Goal: Find specific page/section: Find specific page/section

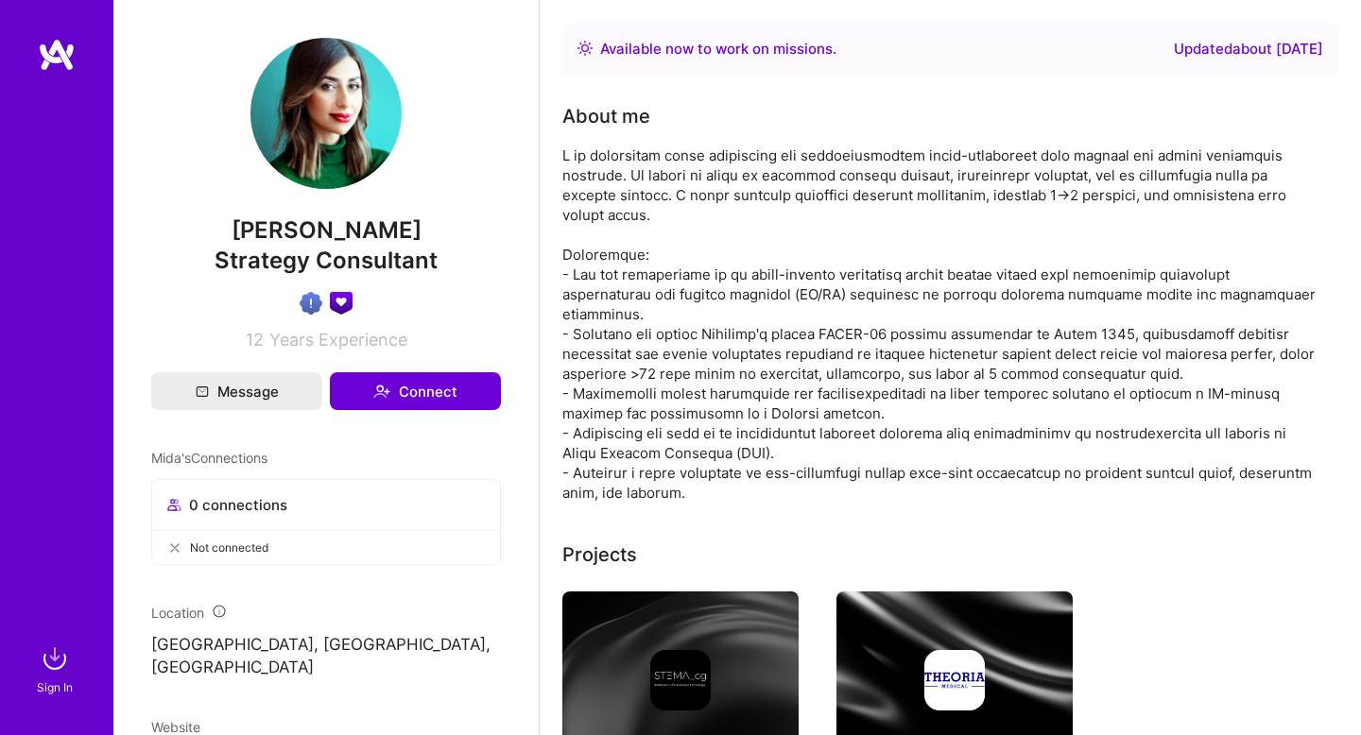
click at [55, 663] on img at bounding box center [55, 659] width 38 height 38
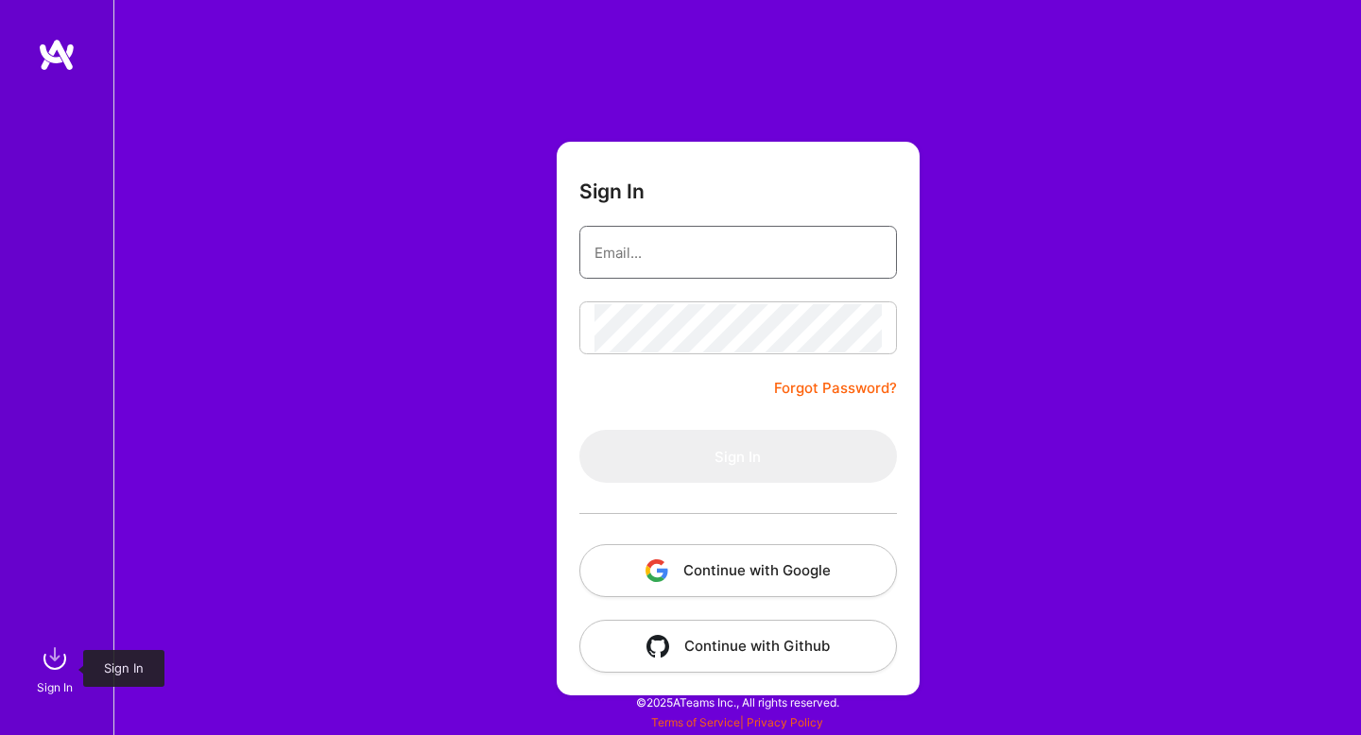
type input "[PERSON_NAME][EMAIL_ADDRESS][DOMAIN_NAME]"
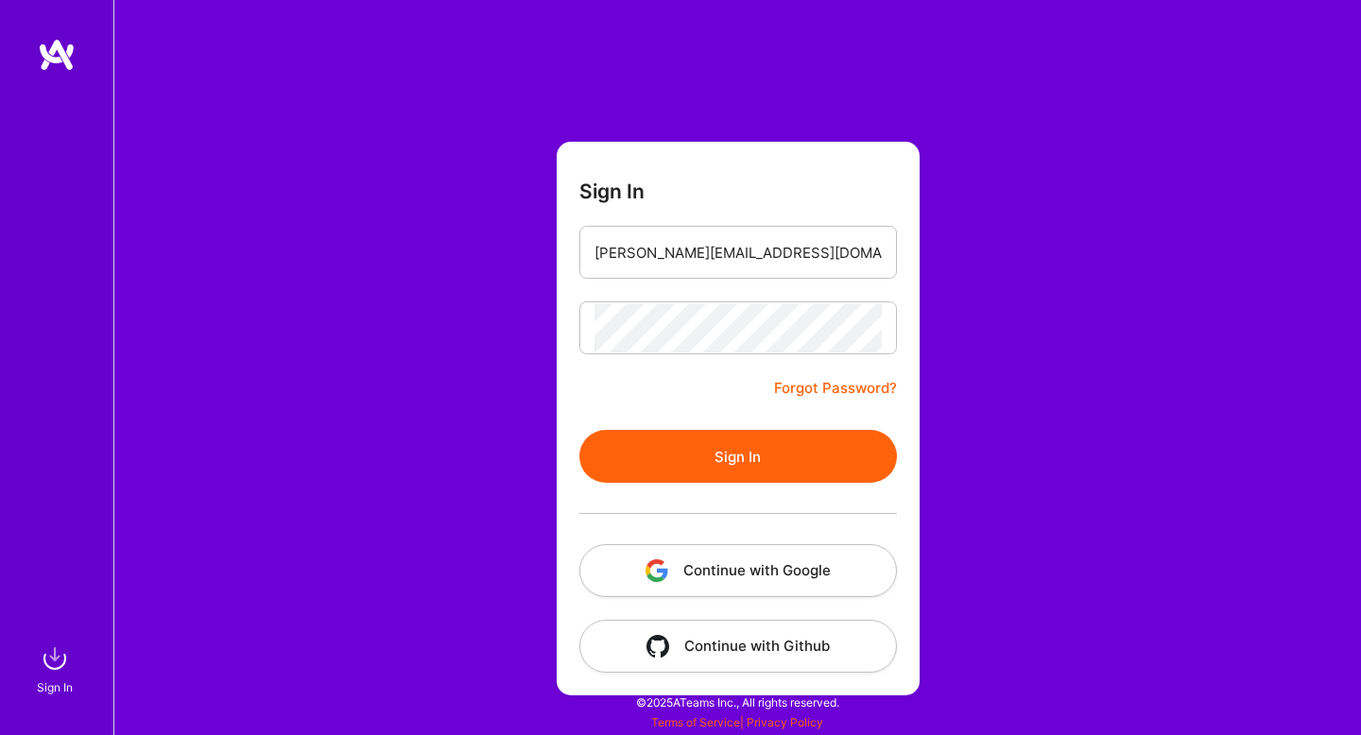
click at [749, 572] on button "Continue with Google" at bounding box center [738, 570] width 318 height 53
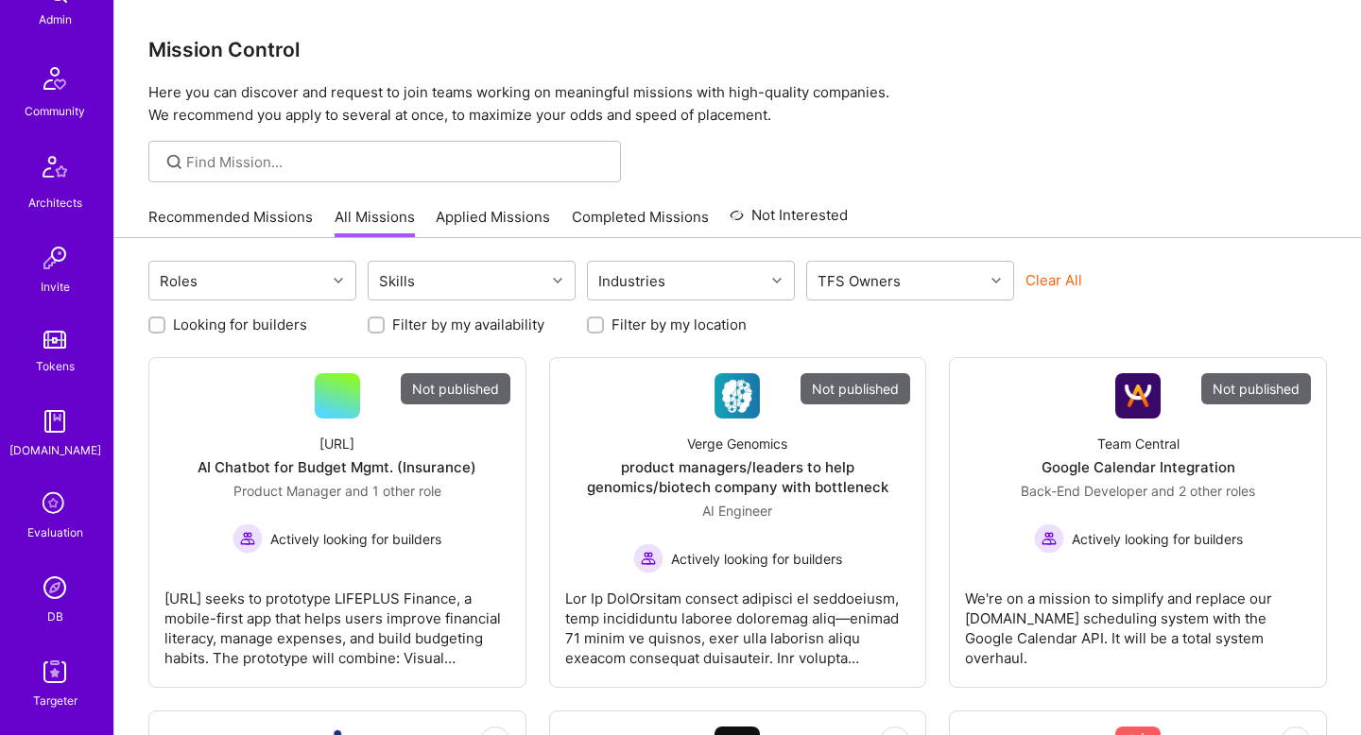
scroll to position [471, 0]
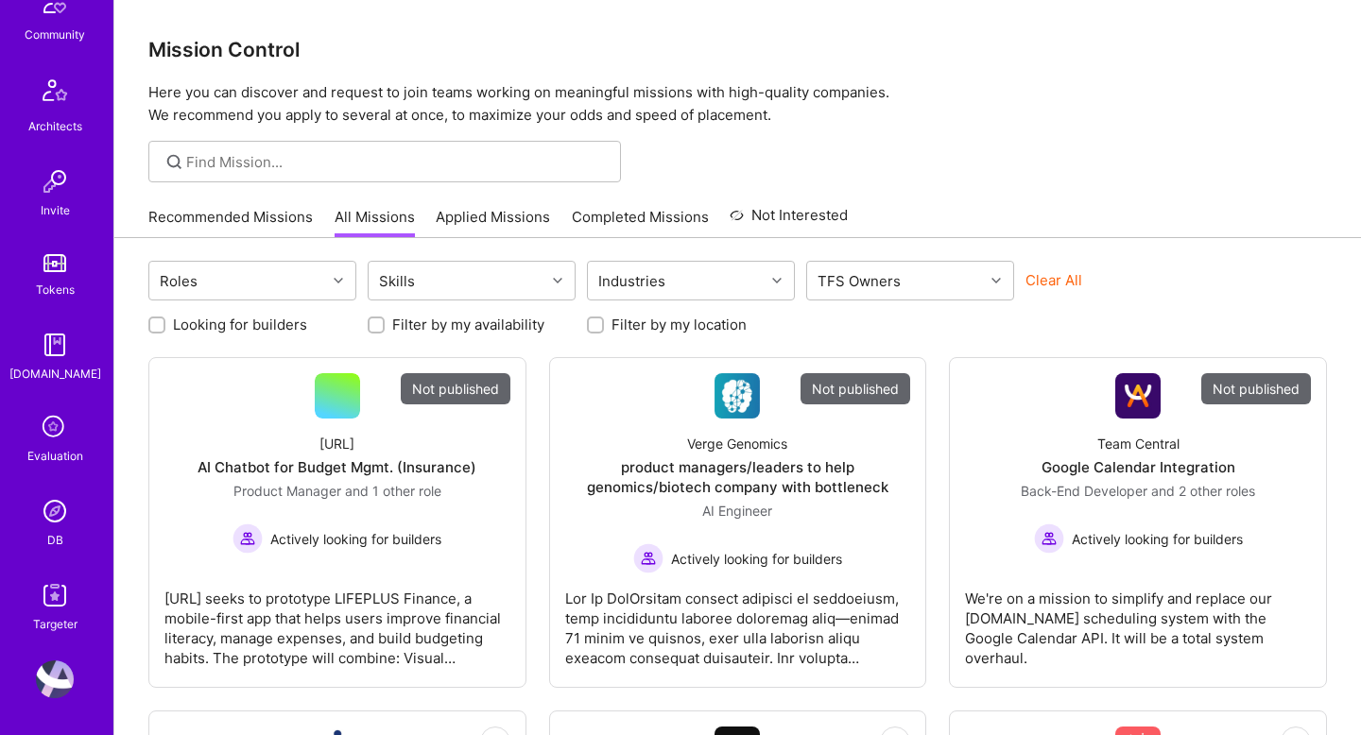
click at [52, 522] on img at bounding box center [55, 511] width 38 height 38
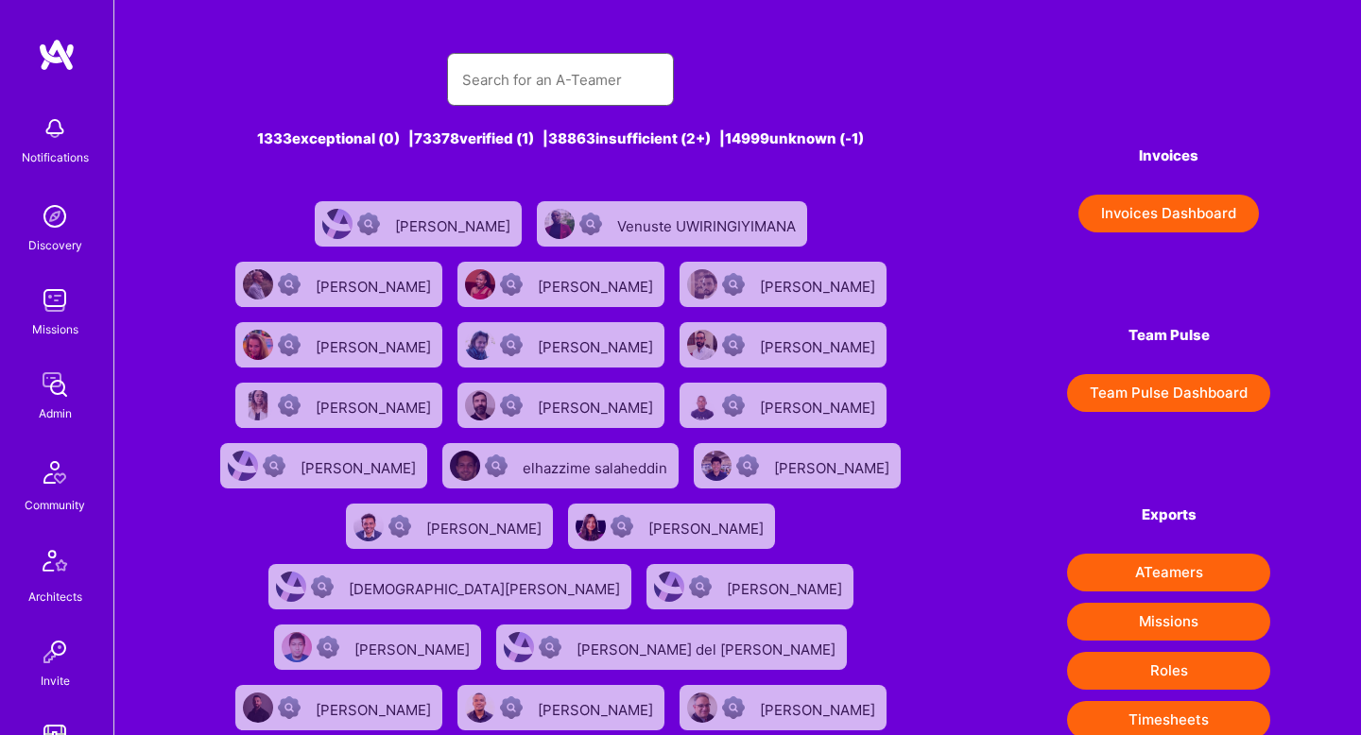
click at [504, 73] on input "text" at bounding box center [560, 80] width 197 height 48
type input "Mida"
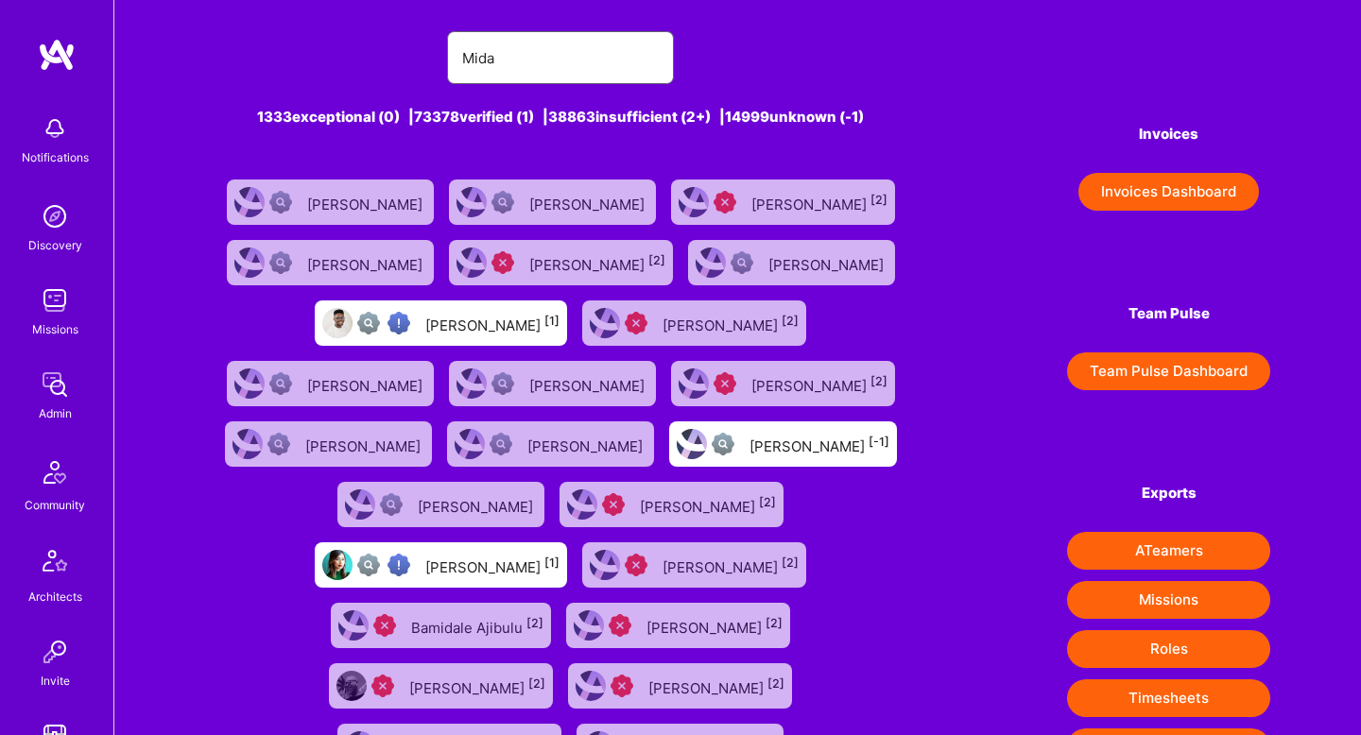
scroll to position [26, 0]
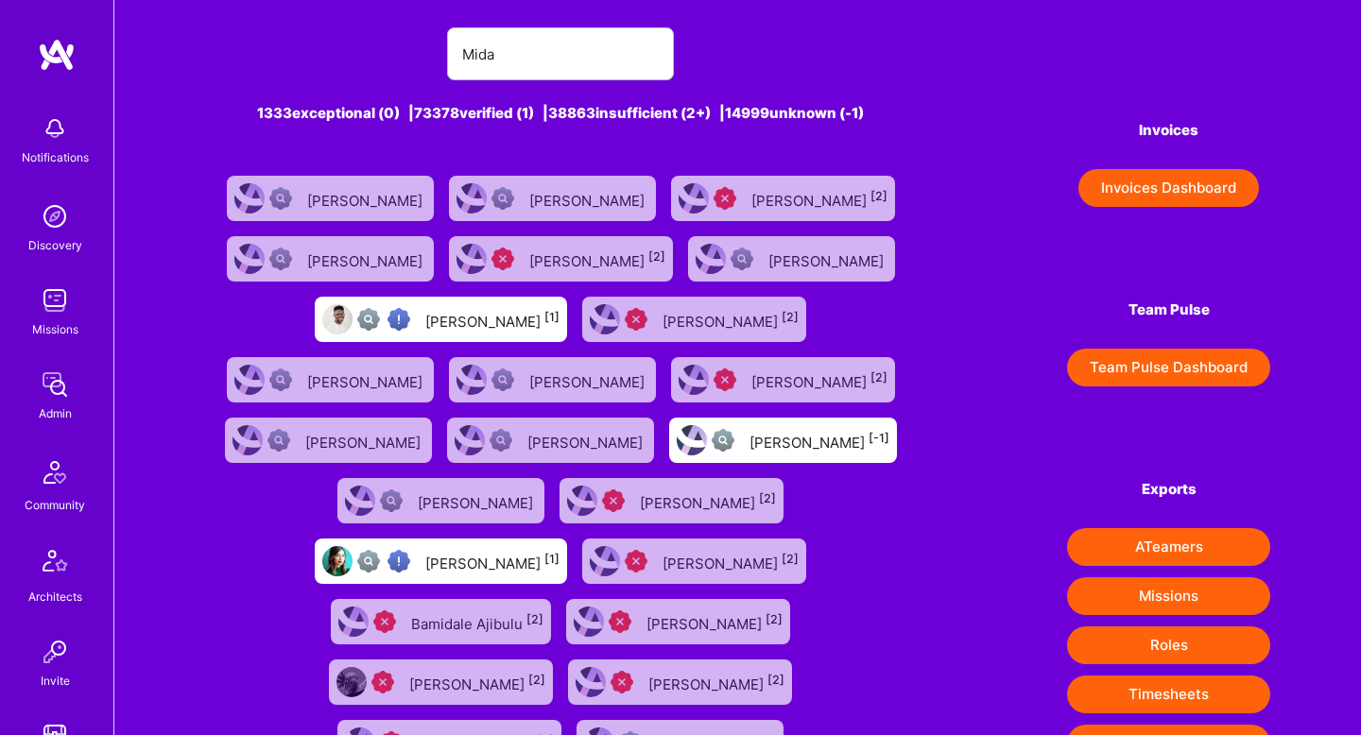
click at [529, 561] on div "[PERSON_NAME] [1]" at bounding box center [492, 561] width 134 height 25
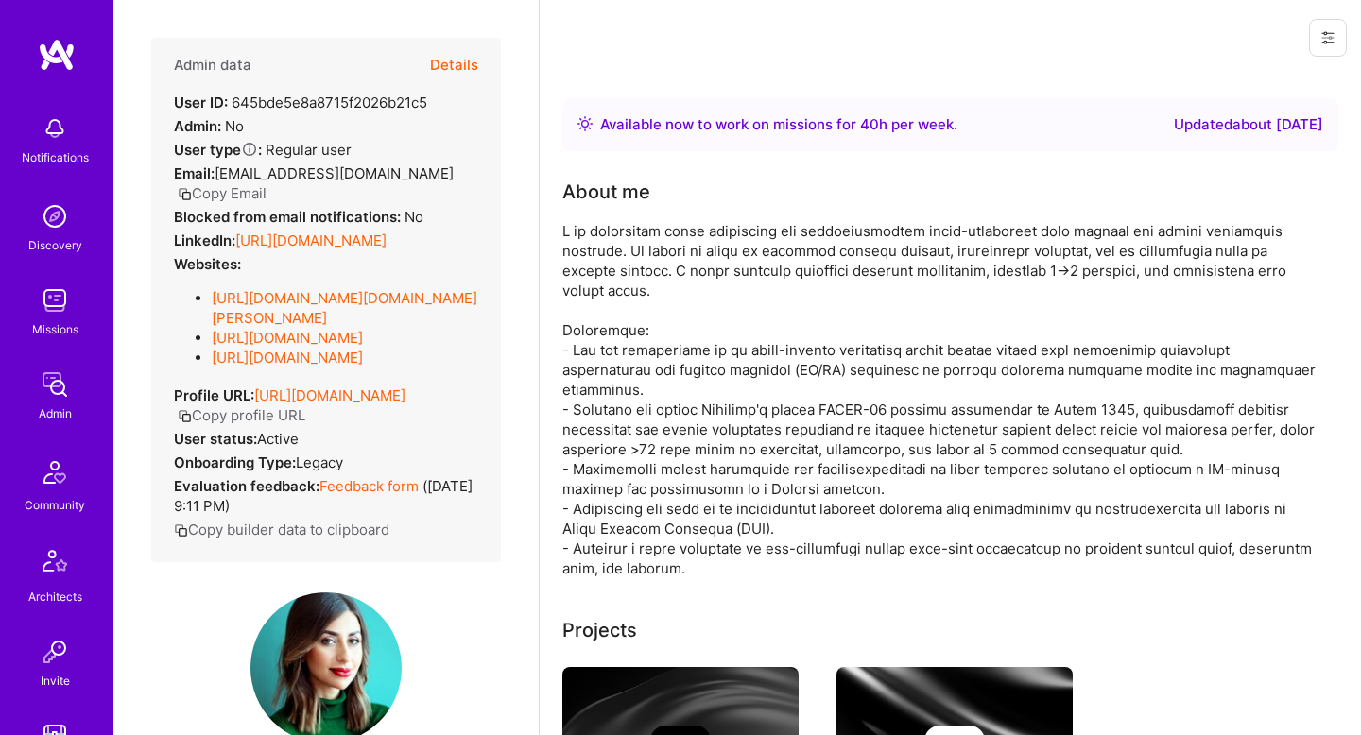
click at [439, 65] on button "Details" at bounding box center [454, 65] width 48 height 55
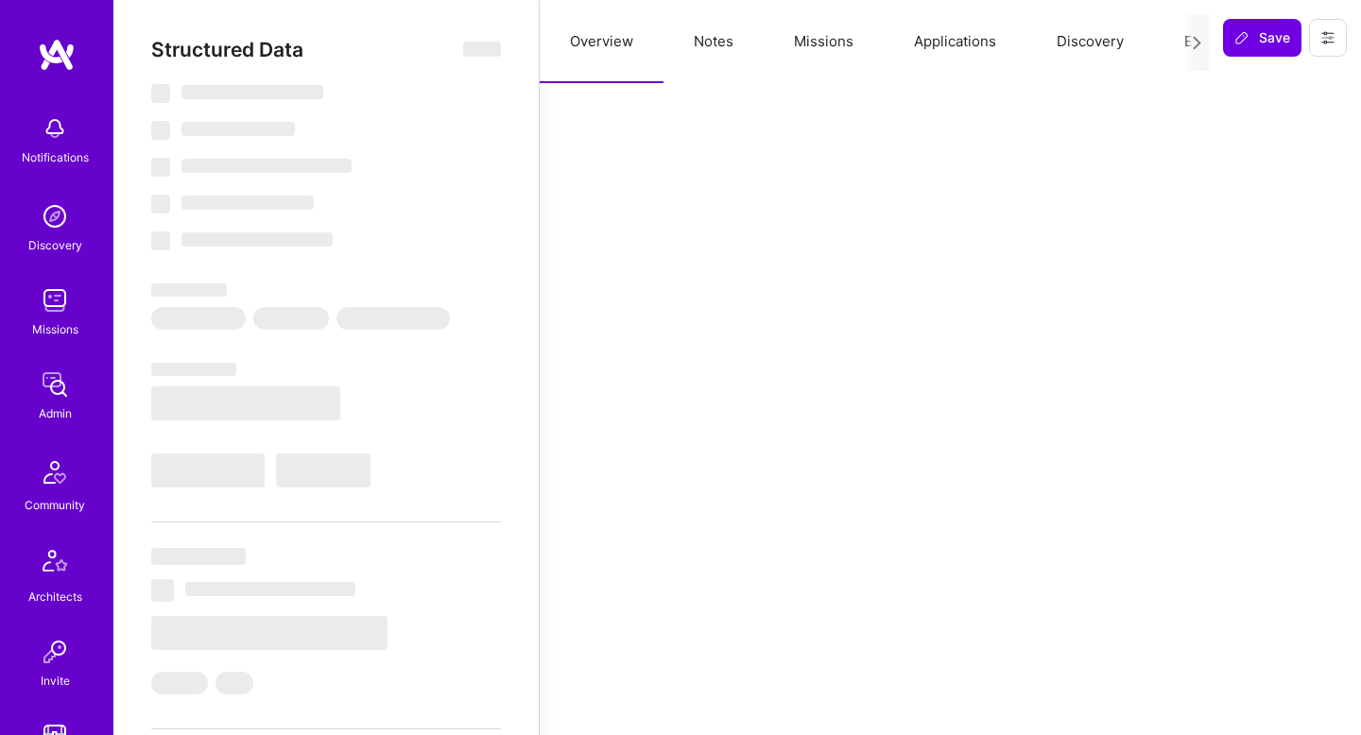
type textarea "x"
select select "Right Now"
select select "Verified"
select select "US"
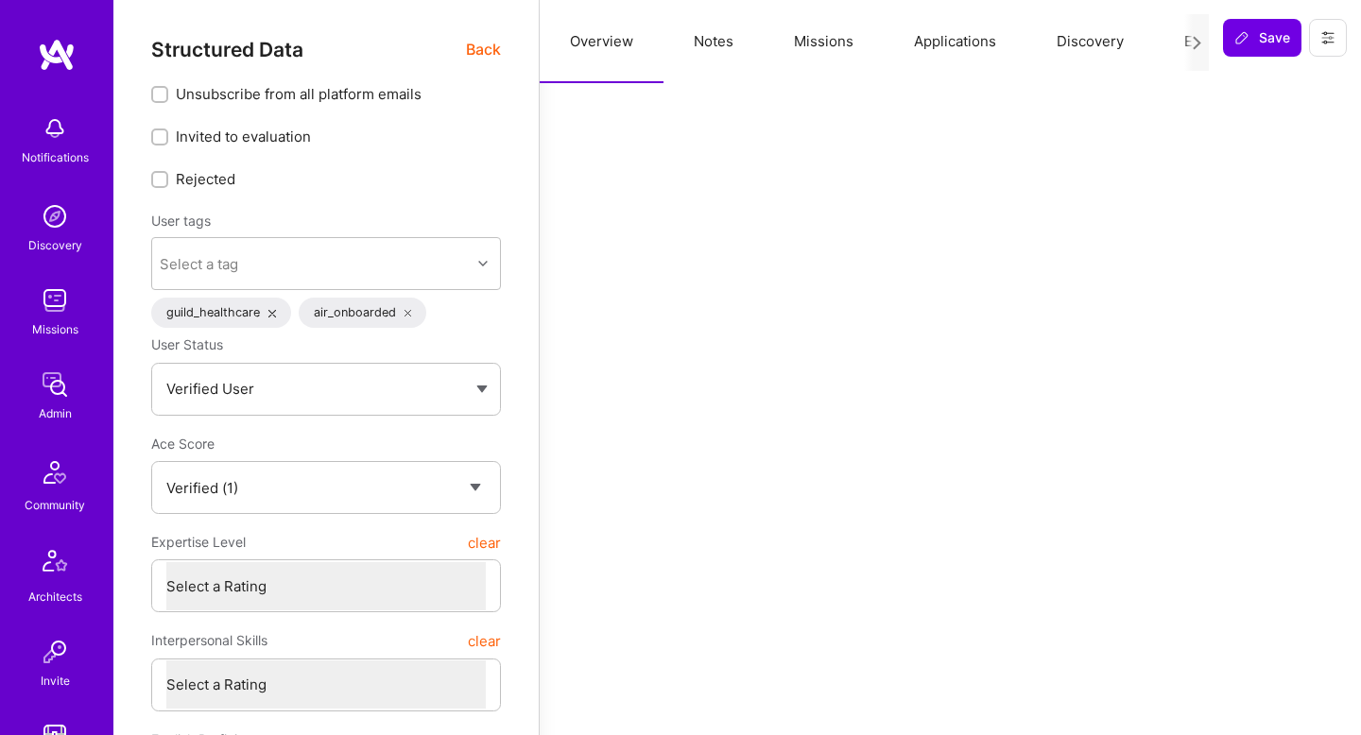
click at [714, 53] on button "Notes" at bounding box center [713, 41] width 100 height 83
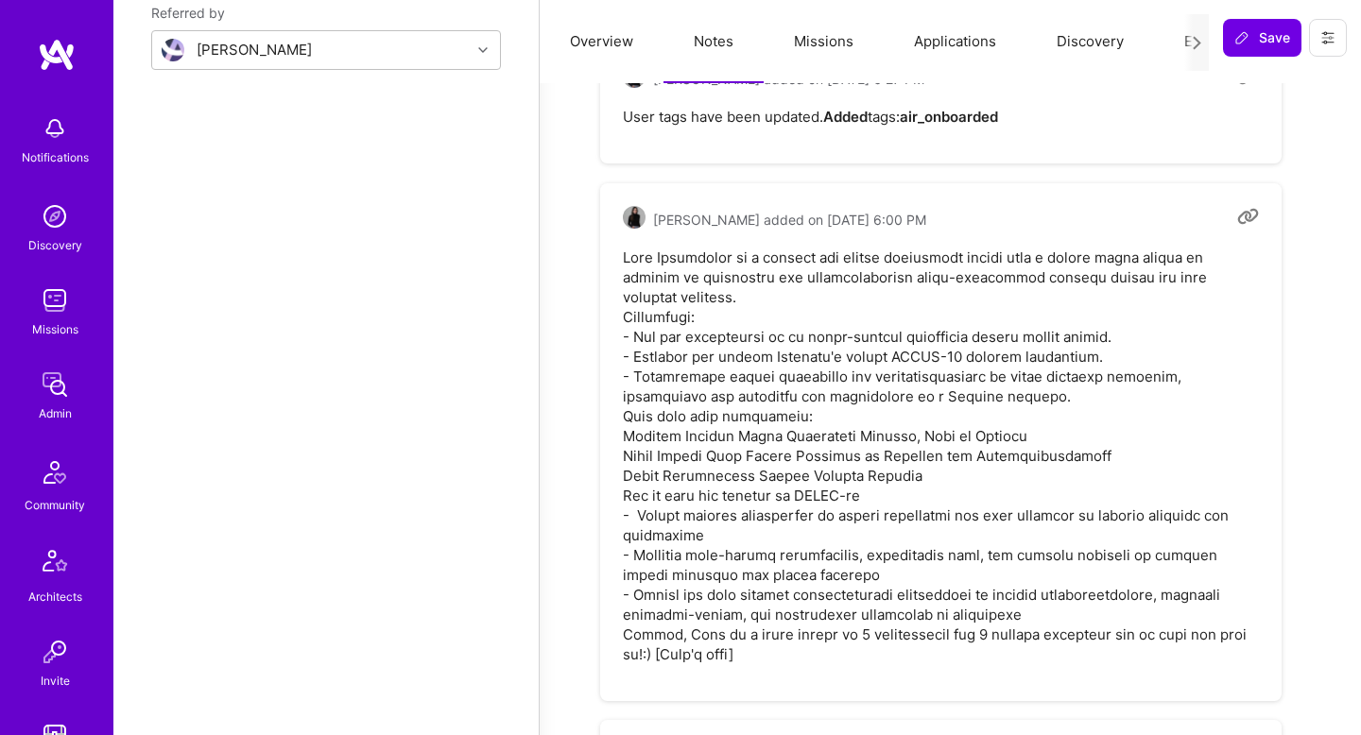
scroll to position [1749, 0]
click at [640, 336] on pre at bounding box center [941, 454] width 636 height 417
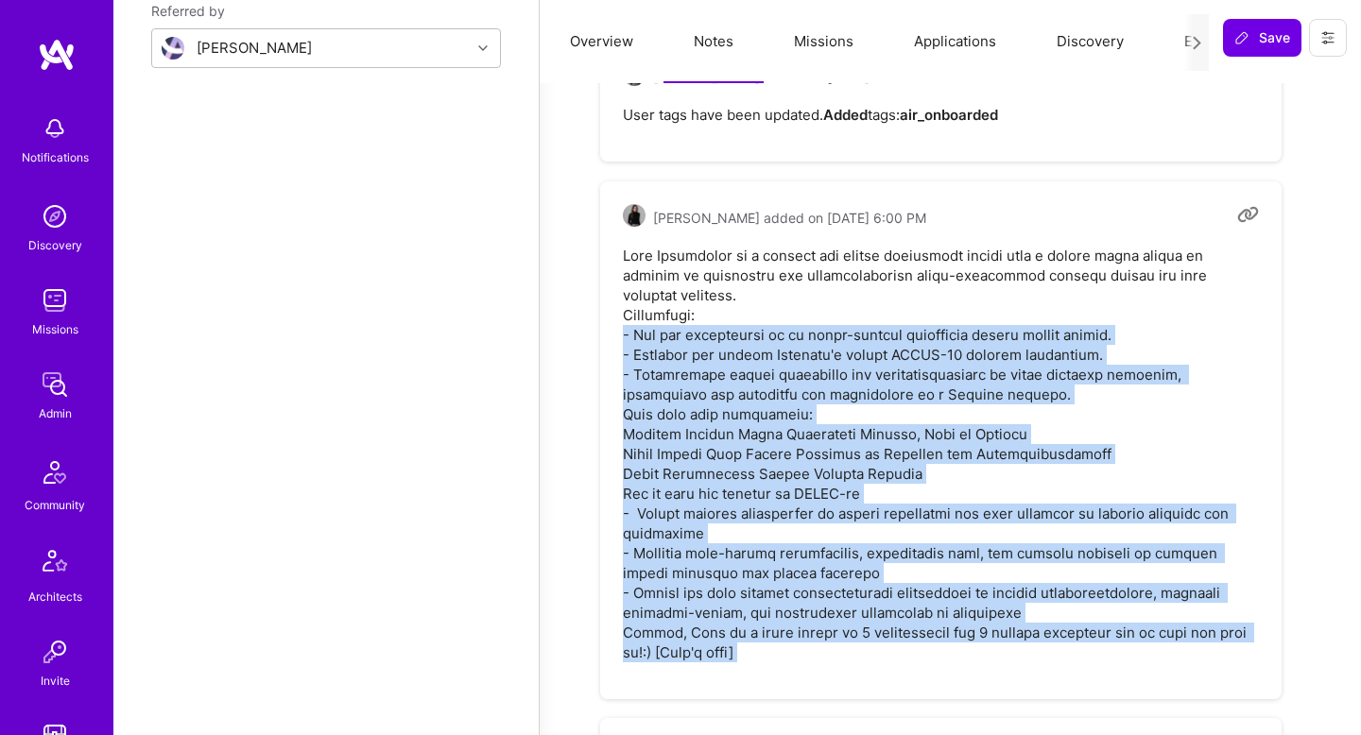
drag, startPoint x: 640, startPoint y: 336, endPoint x: 653, endPoint y: 633, distance: 298.0
click at [653, 633] on pre at bounding box center [941, 454] width 636 height 417
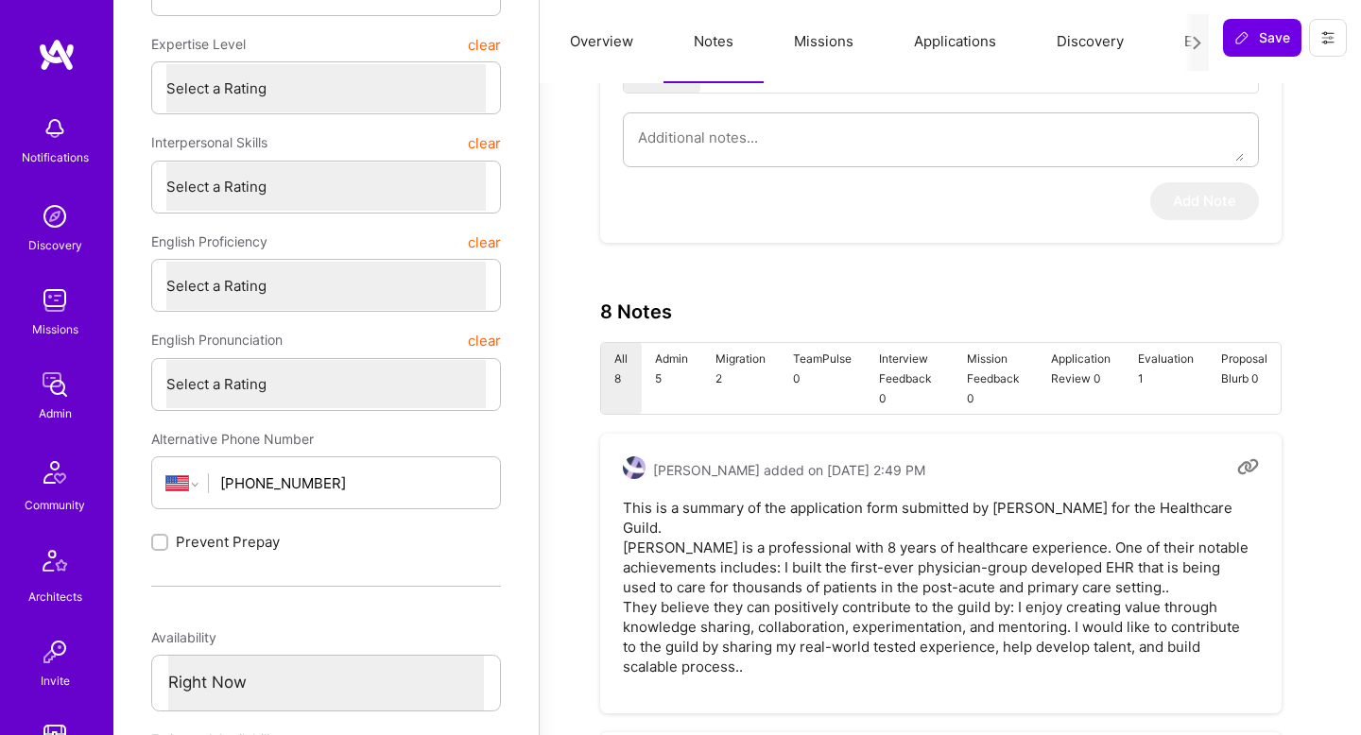
scroll to position [0, 0]
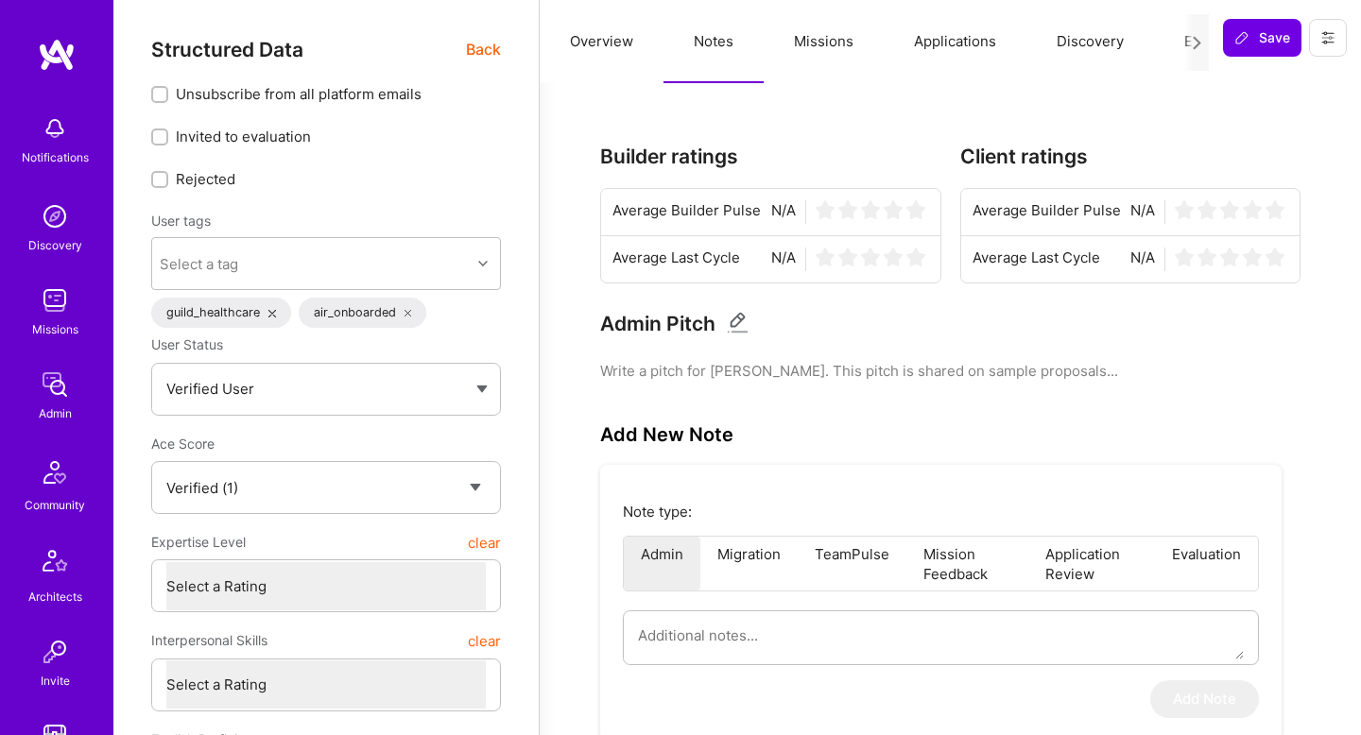
click at [488, 51] on span "Back" at bounding box center [483, 50] width 35 height 24
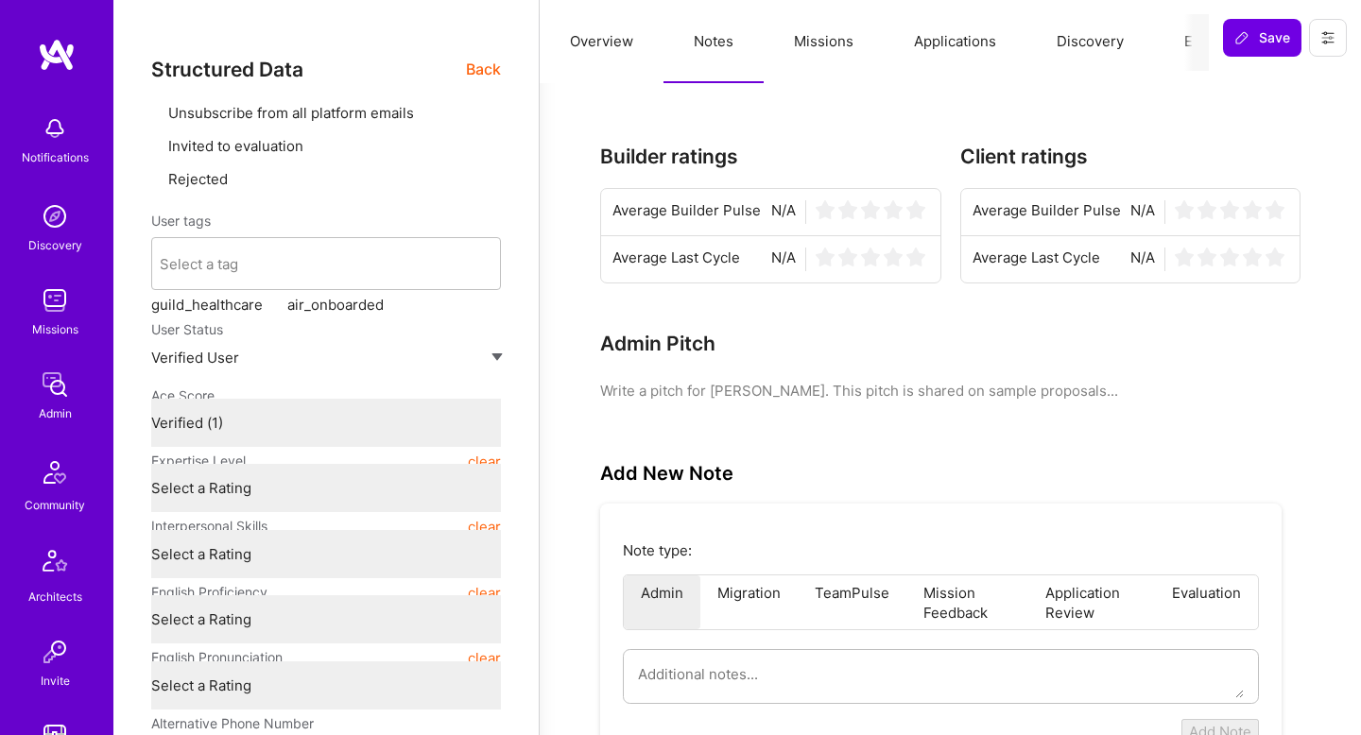
type textarea "x"
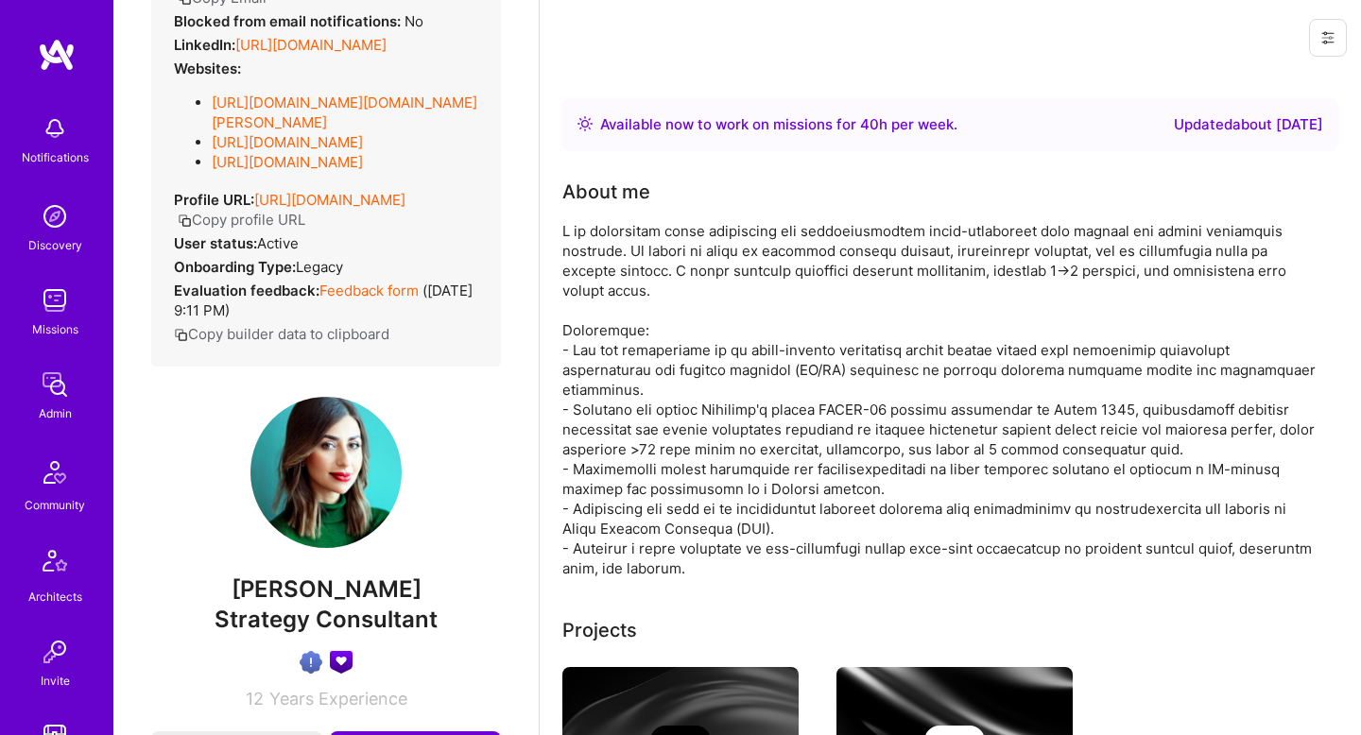
scroll to position [199, 0]
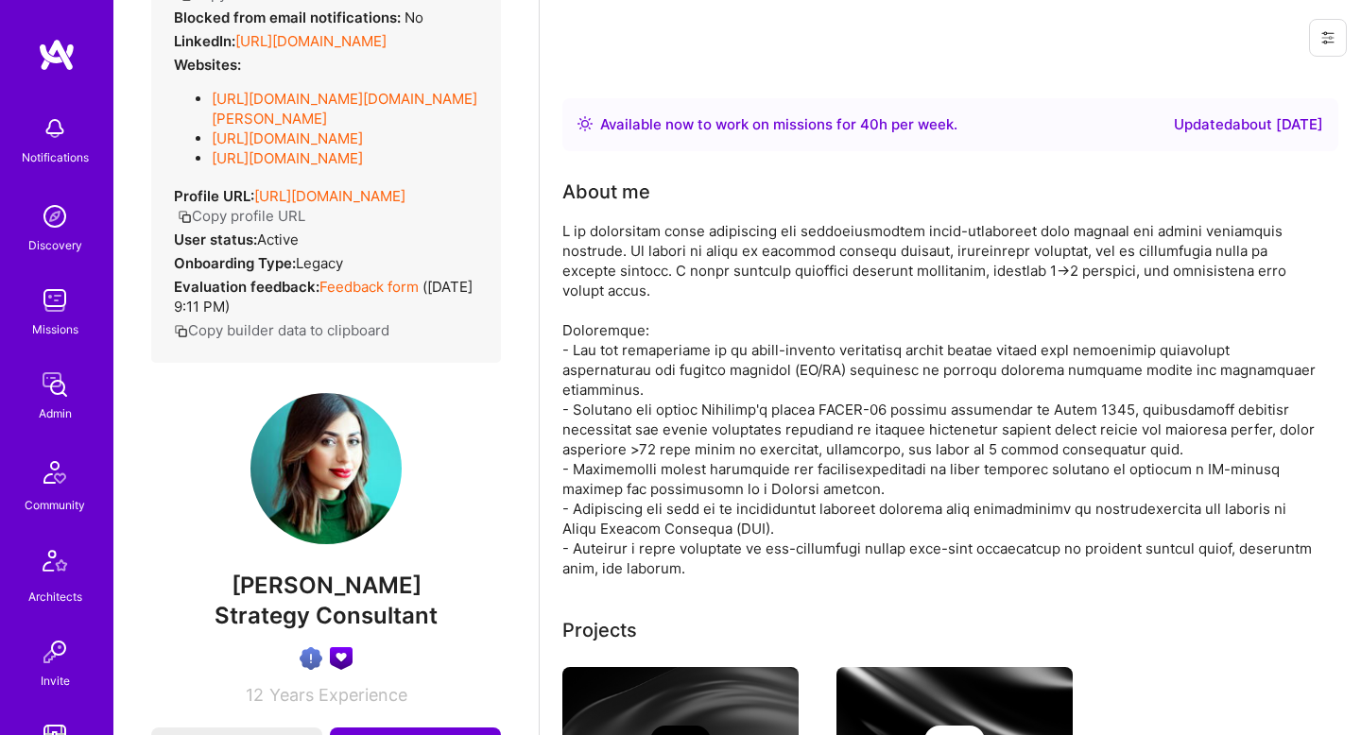
click at [377, 585] on span "[PERSON_NAME]" at bounding box center [326, 586] width 350 height 28
drag, startPoint x: 377, startPoint y: 585, endPoint x: 268, endPoint y: 583, distance: 108.7
click at [268, 583] on span "[PERSON_NAME]" at bounding box center [326, 586] width 350 height 28
copy span "[PERSON_NAME]"
click at [267, 615] on span "Strategy Consultant" at bounding box center [326, 615] width 223 height 27
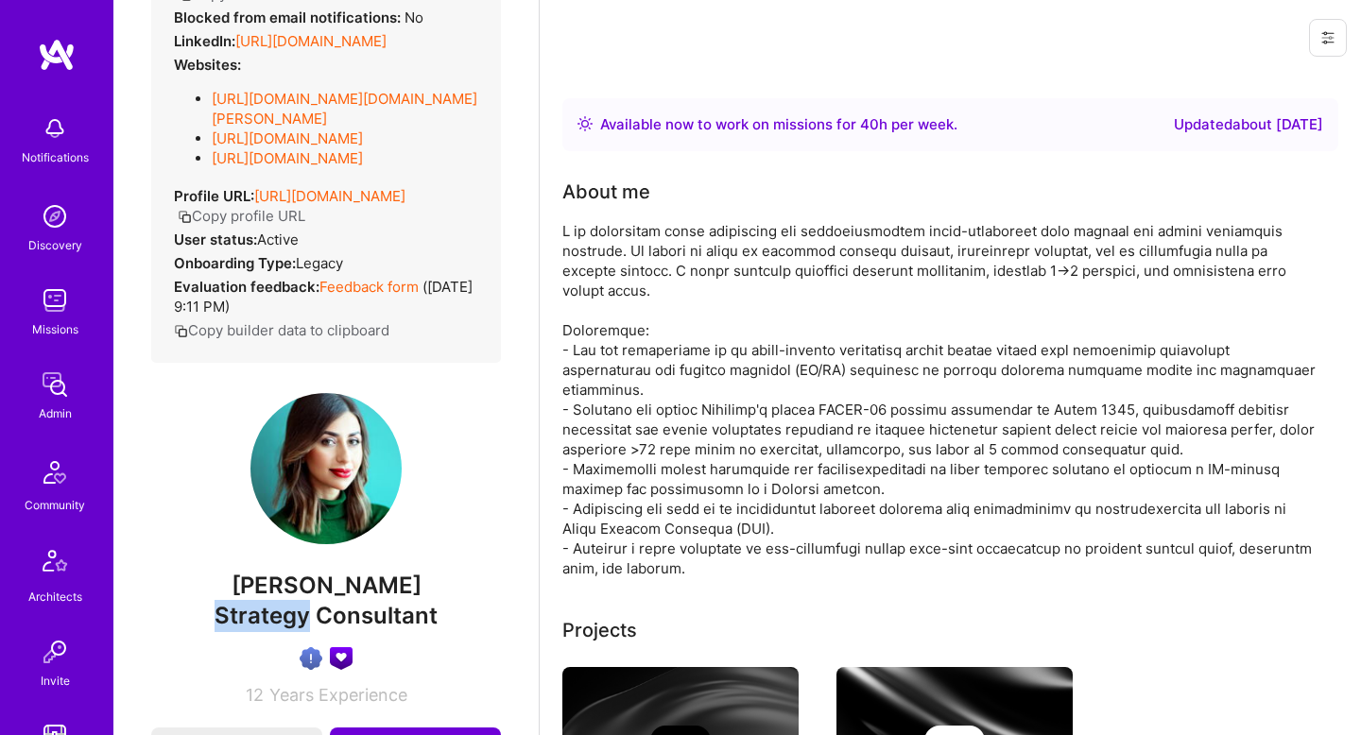
click at [267, 615] on span "Strategy Consultant" at bounding box center [326, 615] width 223 height 27
copy span "Strategy Consultant"
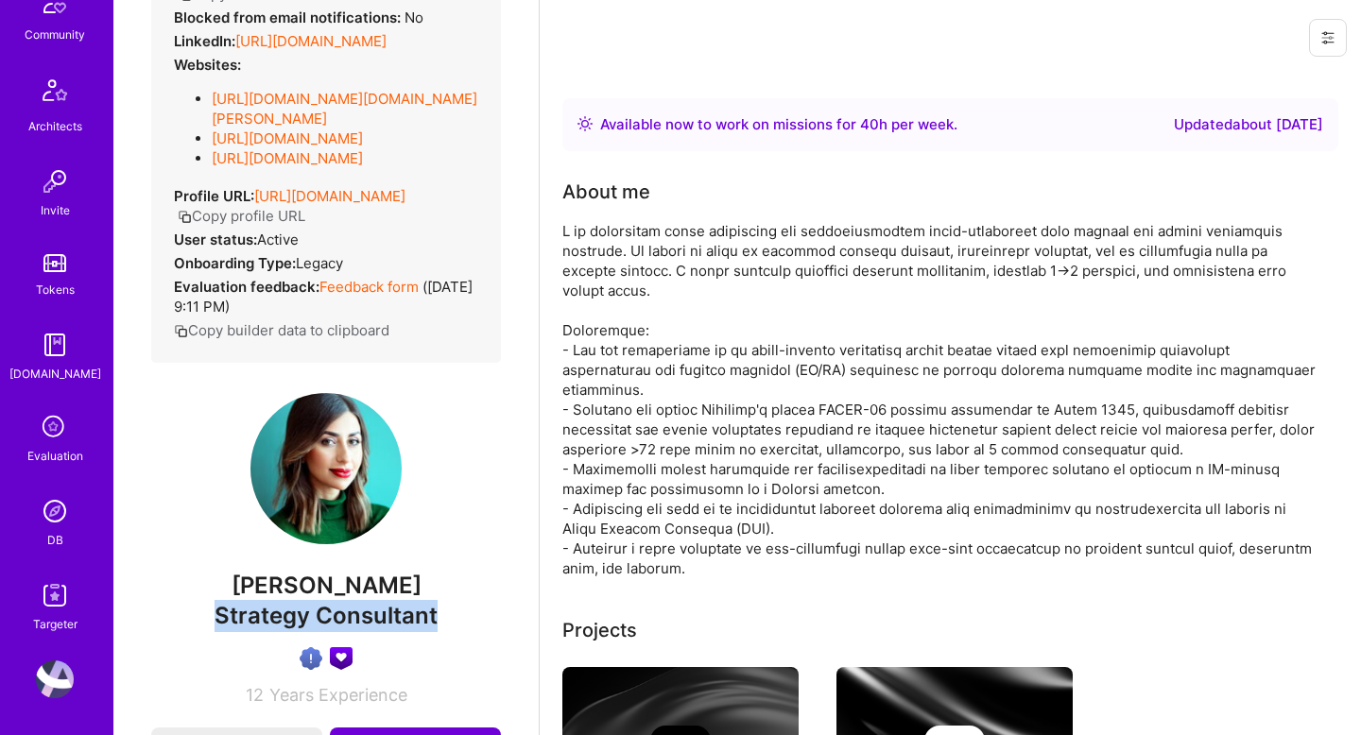
click at [62, 522] on img at bounding box center [55, 511] width 38 height 38
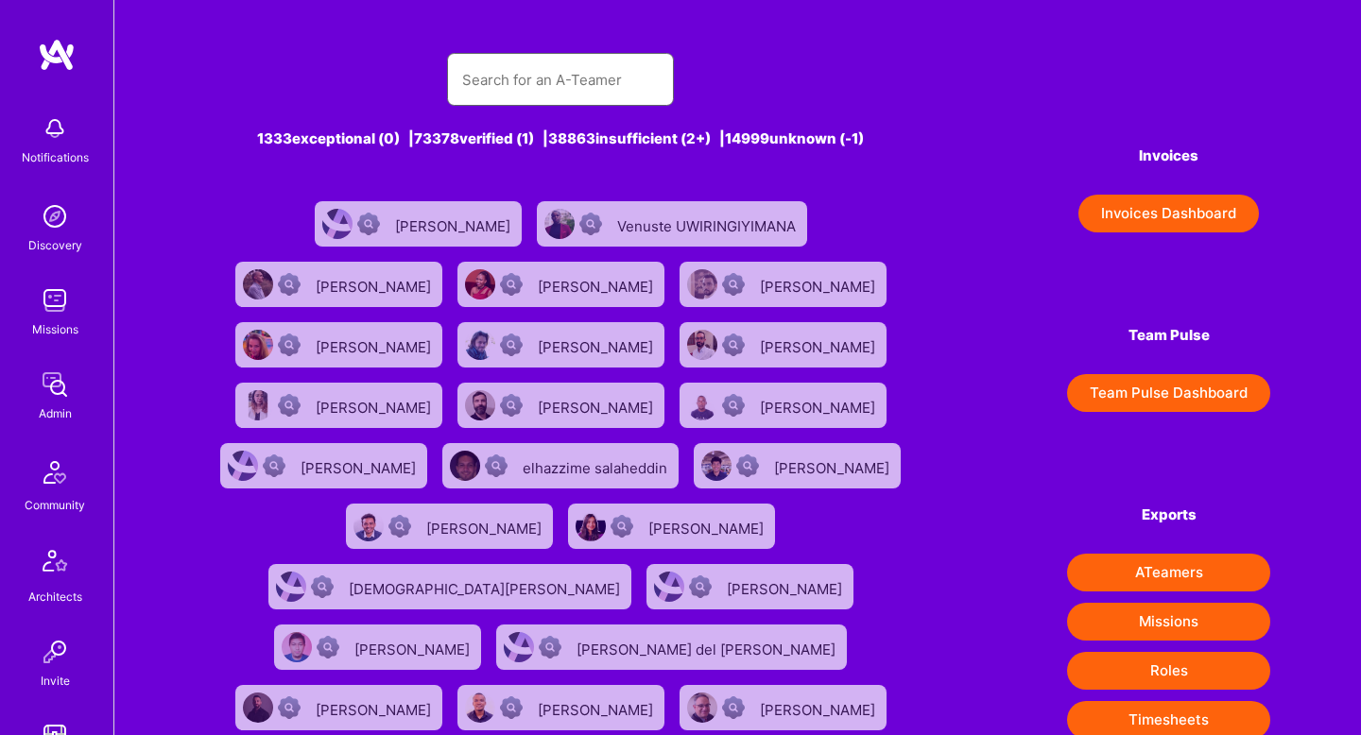
click at [481, 83] on input "text" at bounding box center [560, 80] width 197 height 48
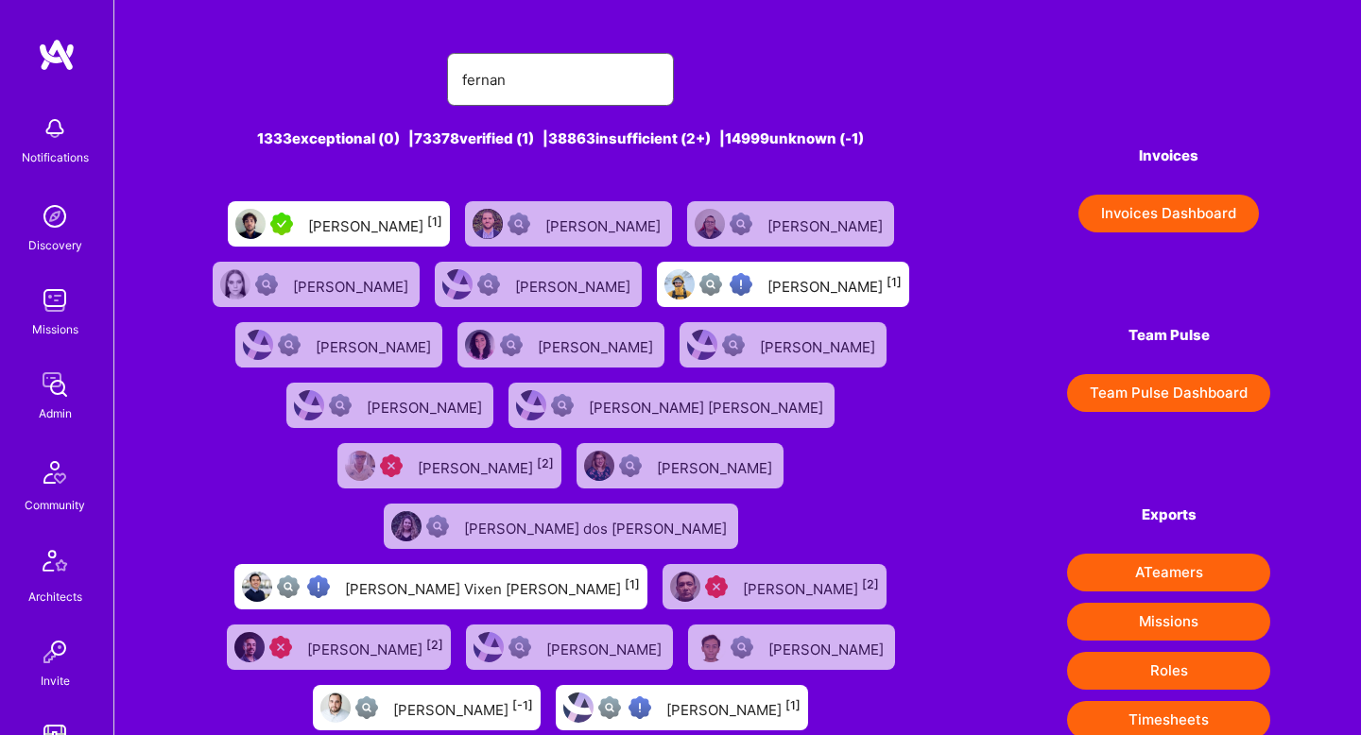
type input "[PERSON_NAME]"
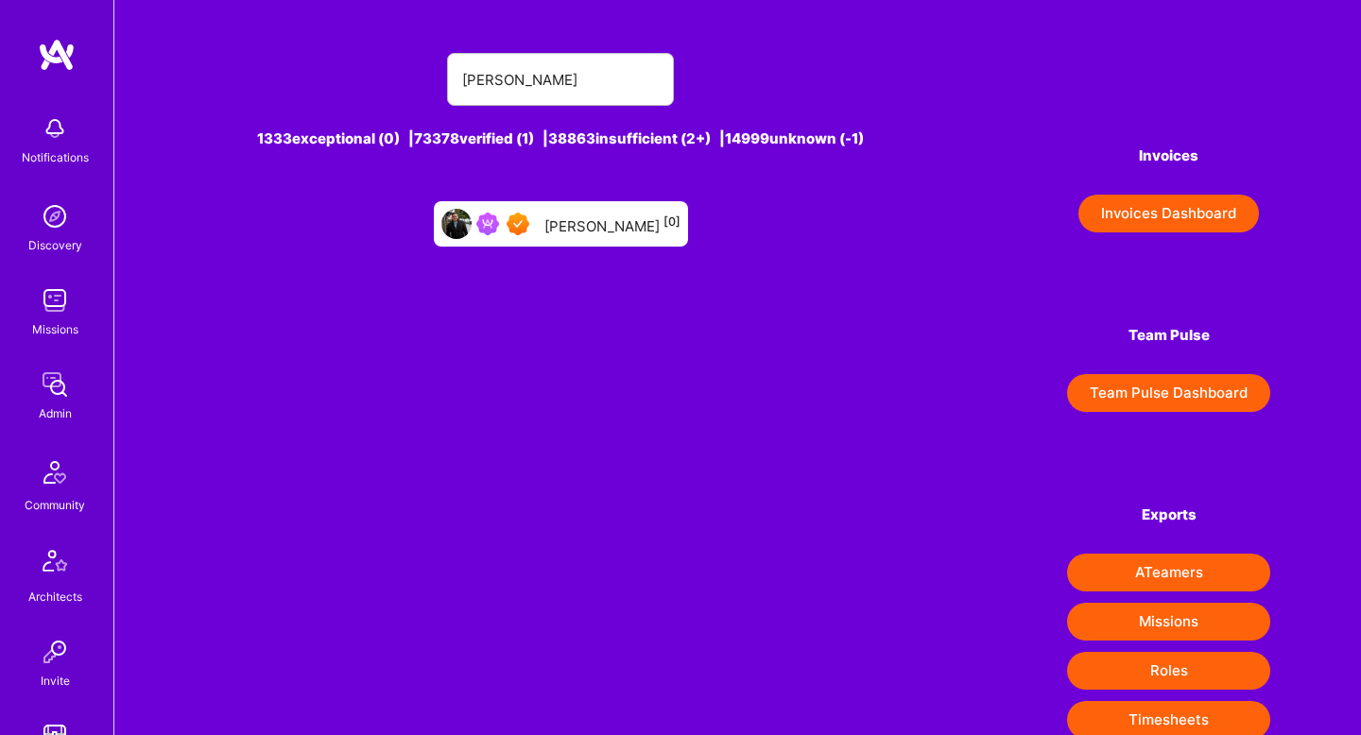
click at [542, 234] on div "[PERSON_NAME] [0]" at bounding box center [561, 223] width 254 height 45
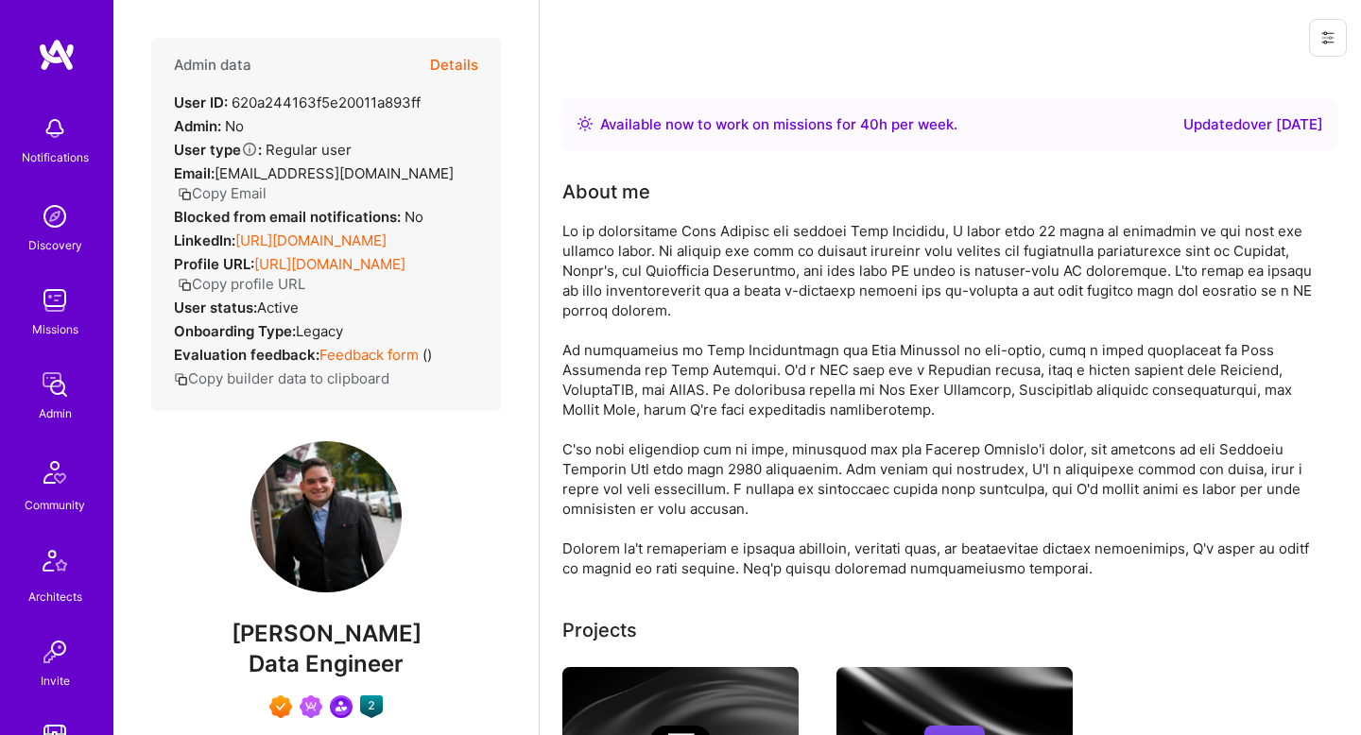
click at [263, 630] on span "[PERSON_NAME]" at bounding box center [326, 634] width 350 height 28
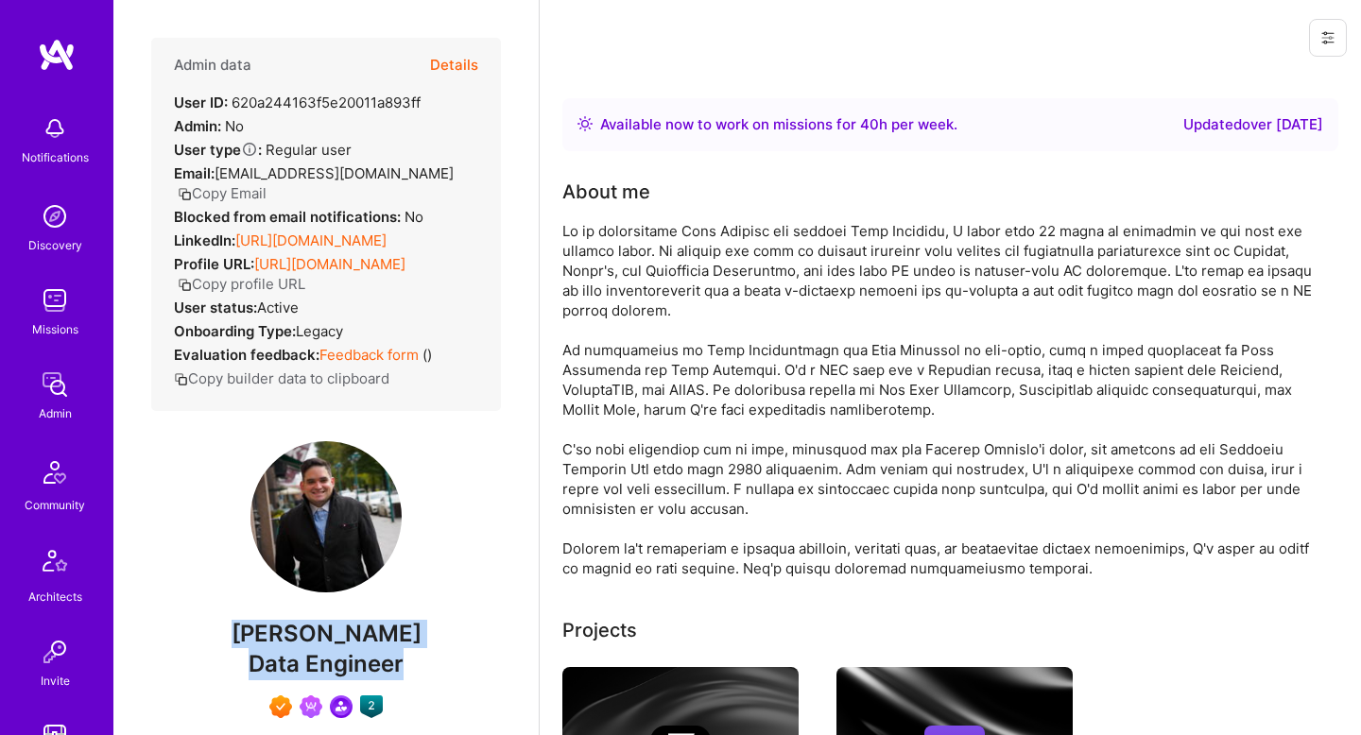
copy div "[PERSON_NAME] Data Engineer"
drag, startPoint x: 263, startPoint y: 630, endPoint x: 267, endPoint y: 657, distance: 26.7
click at [267, 657] on div "Admin data Details User ID: 620a244163f5e20011a893ff Admin: No User type Regula…" at bounding box center [326, 395] width 350 height 715
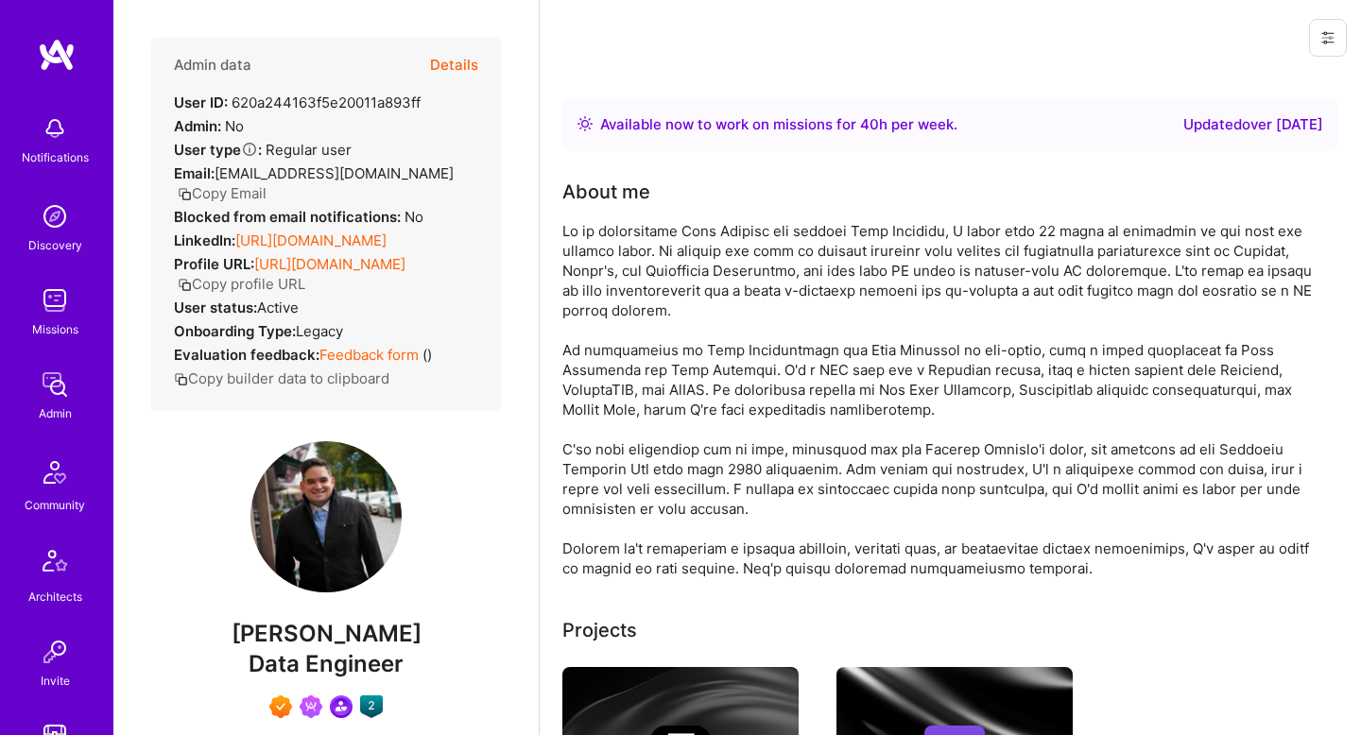
click at [577, 237] on div at bounding box center [940, 399] width 756 height 357
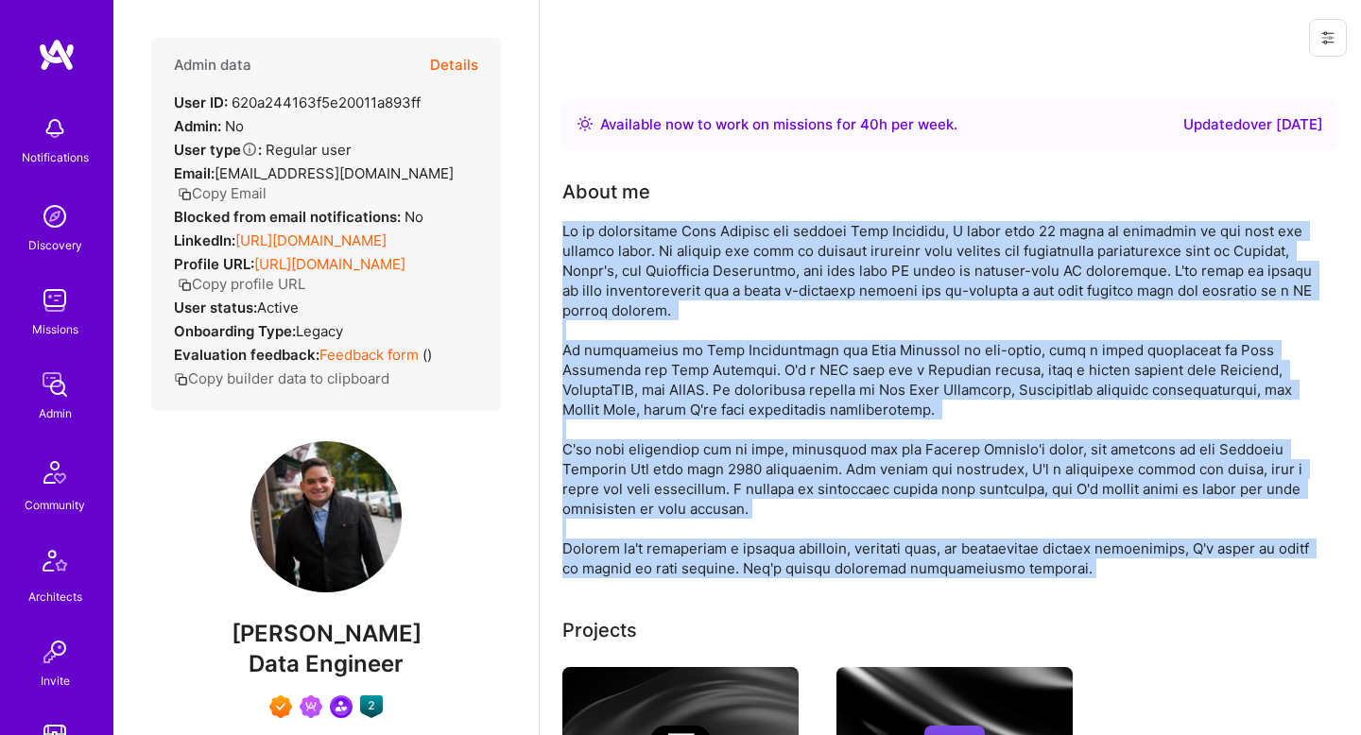
drag, startPoint x: 577, startPoint y: 237, endPoint x: 625, endPoint y: 555, distance: 321.2
click at [621, 552] on div at bounding box center [940, 399] width 756 height 357
copy div "As an experienced Tech Founder and awarded Data Engineer, I bring over 15 years…"
click at [459, 56] on button "Details" at bounding box center [454, 65] width 48 height 55
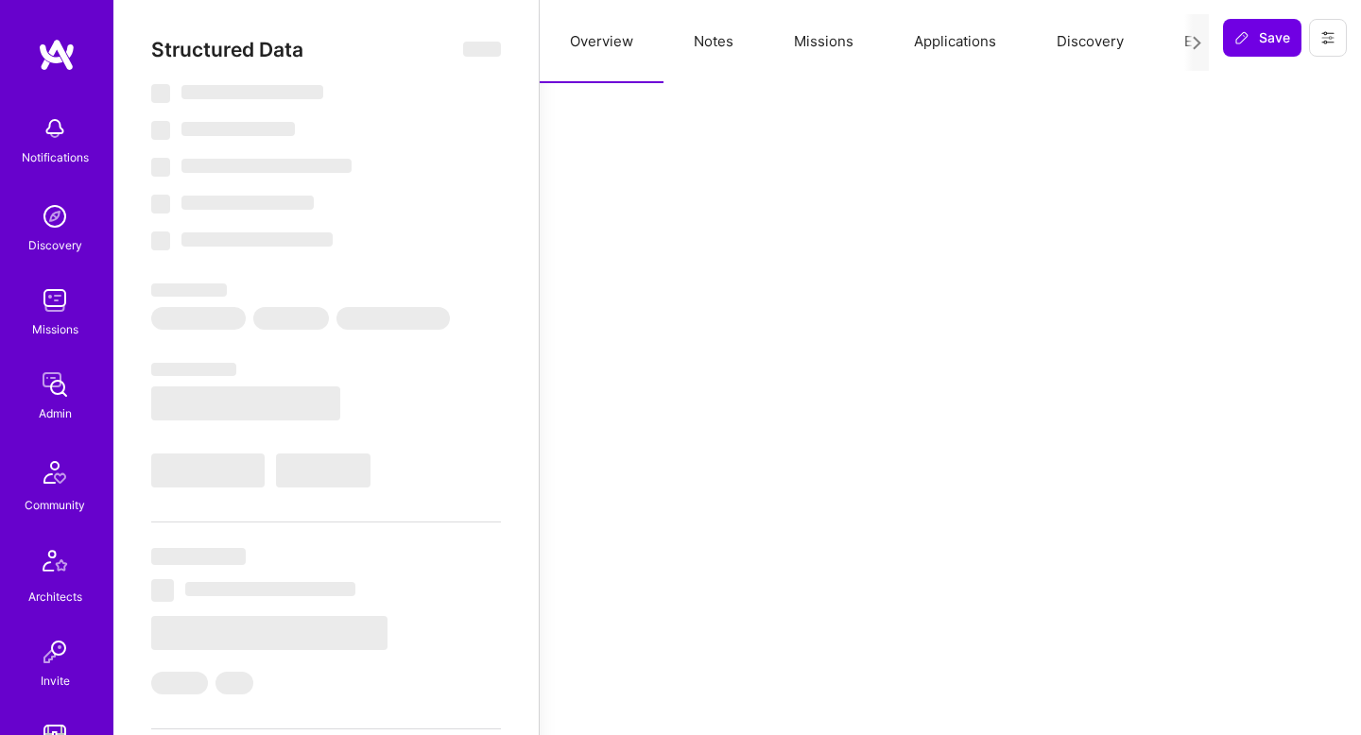
click at [728, 41] on button "Notes" at bounding box center [713, 41] width 100 height 83
type textarea "x"
select select "Right Now"
select select "7"
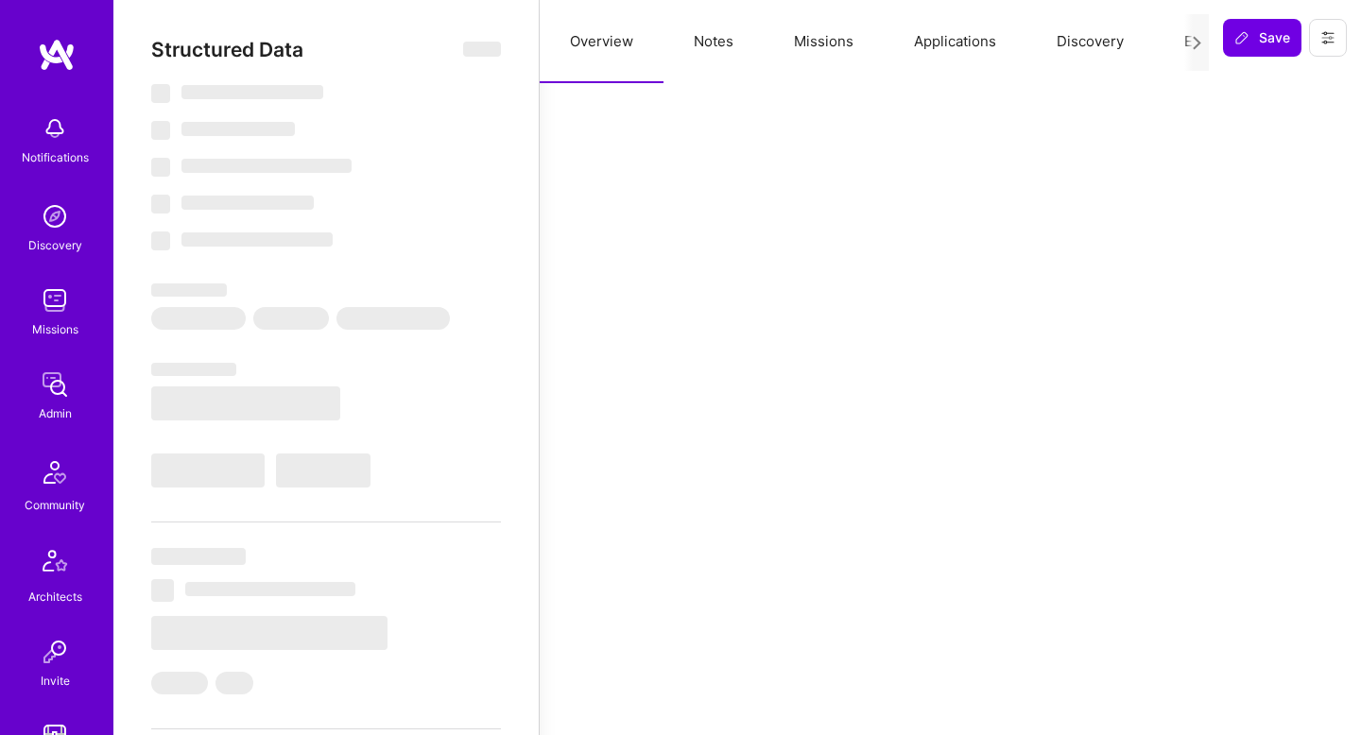
select select "7"
select select "CA"
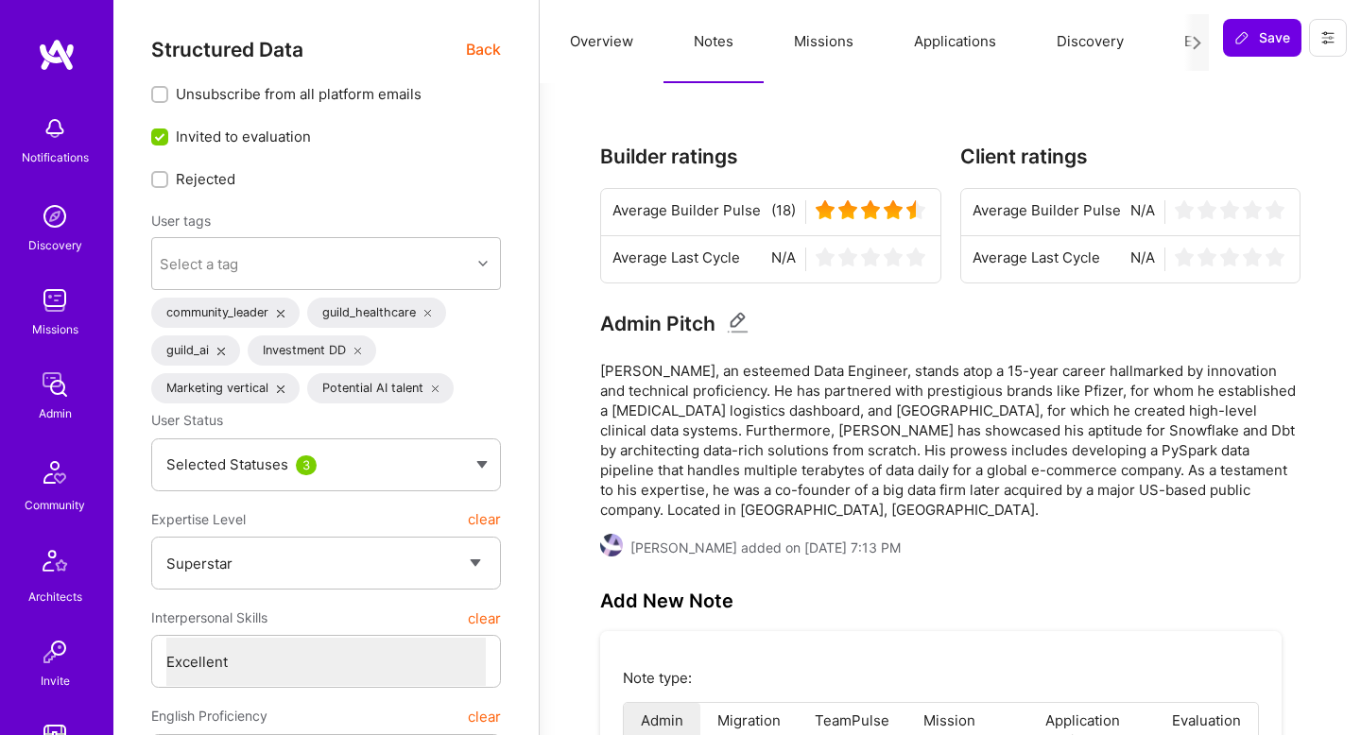
click at [671, 372] on pre "[PERSON_NAME], an esteemed Data Engineer, stands atop a 15-year career hallmark…" at bounding box center [950, 440] width 700 height 159
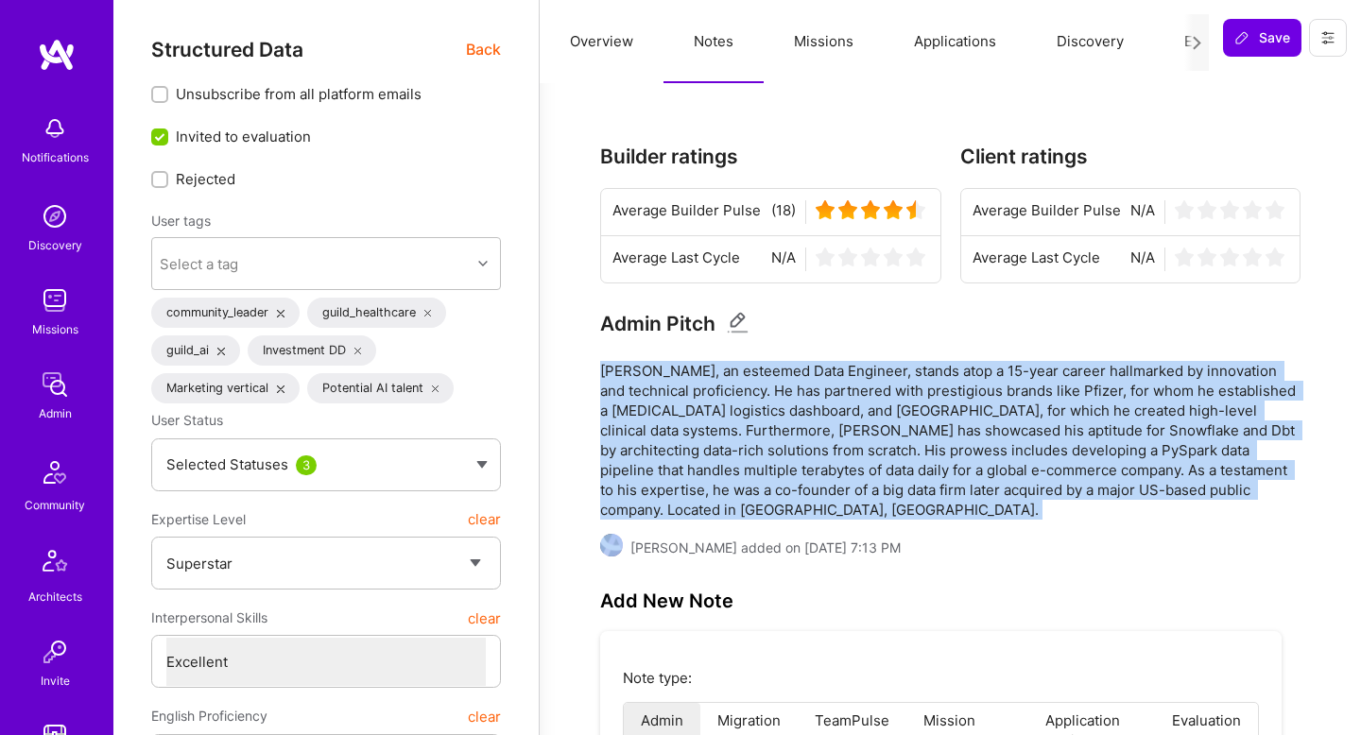
click at [671, 372] on pre "[PERSON_NAME], an esteemed Data Engineer, stands atop a 15-year career hallmark…" at bounding box center [950, 440] width 700 height 159
copy pre "[PERSON_NAME], an esteemed Data Engineer, stands atop a 15-year career hallmark…"
